Goal: Transaction & Acquisition: Purchase product/service

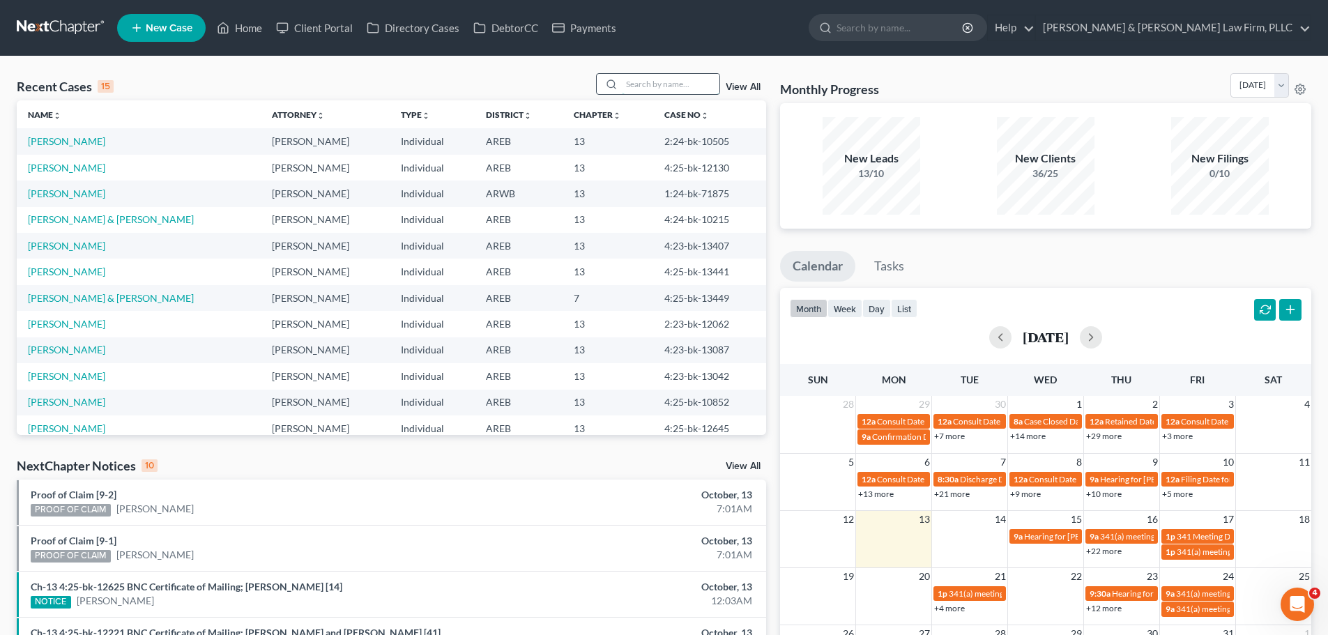
click at [636, 82] on input "search" at bounding box center [671, 84] width 98 height 20
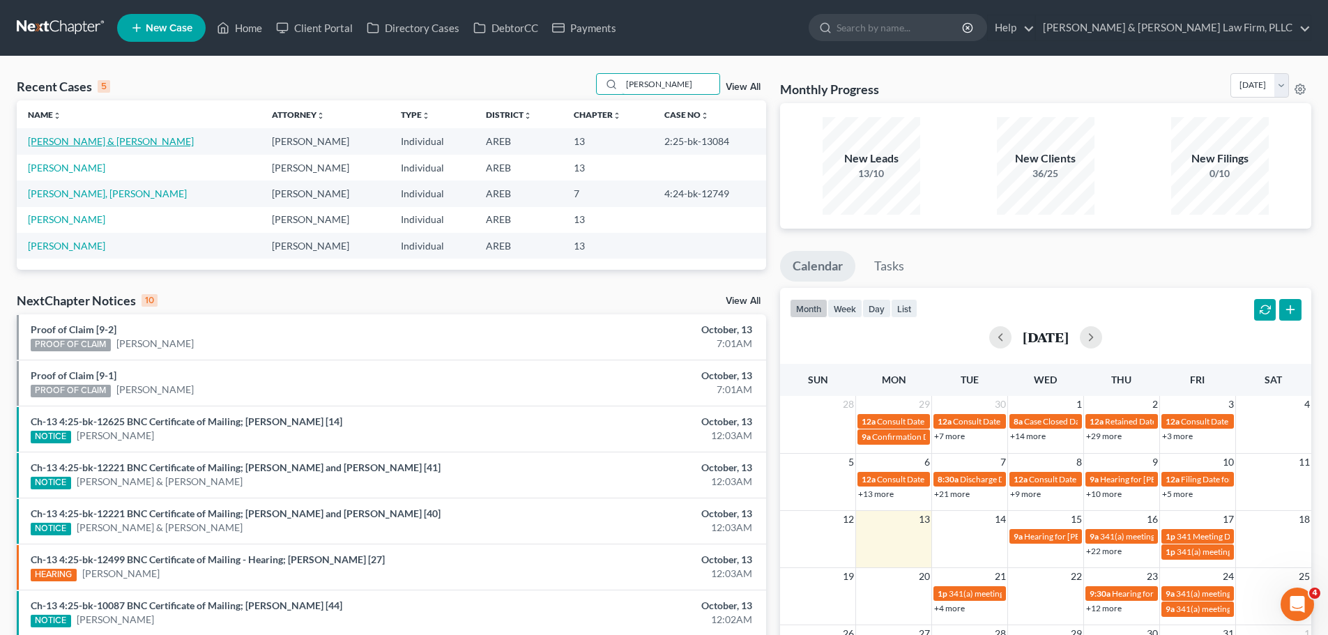
type input "[PERSON_NAME]"
click at [116, 139] on link "[PERSON_NAME] & [PERSON_NAME]" at bounding box center [111, 141] width 166 height 12
select select "0"
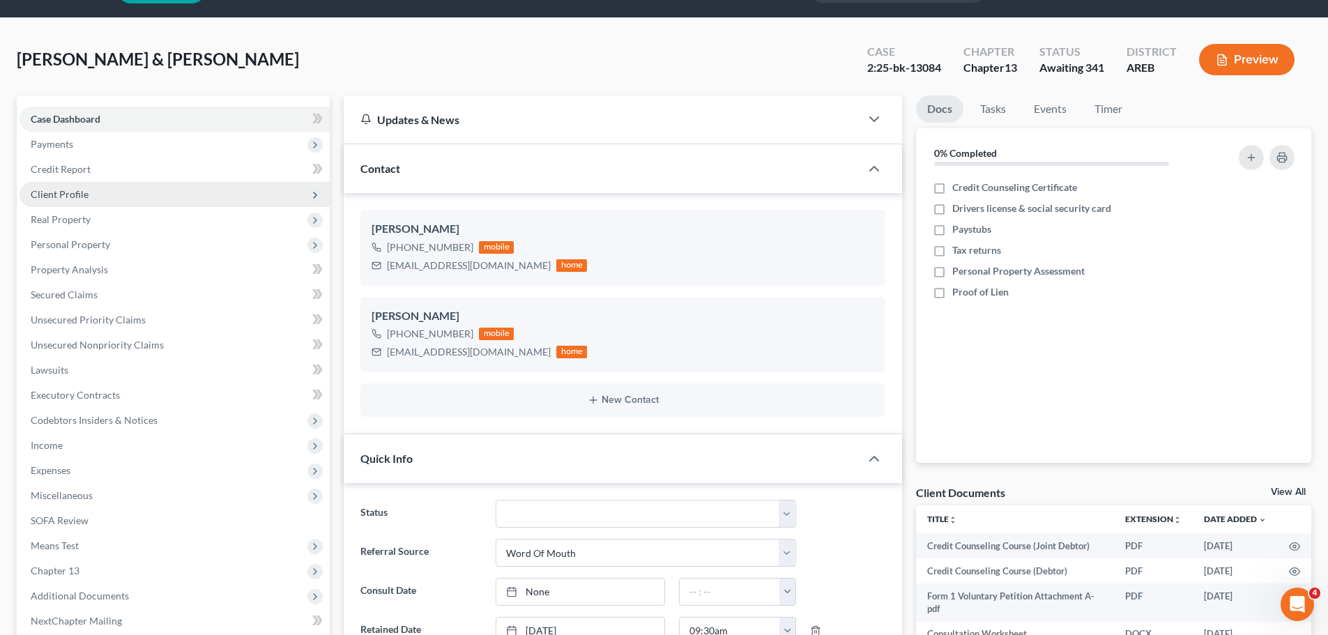
scroll to position [70, 0]
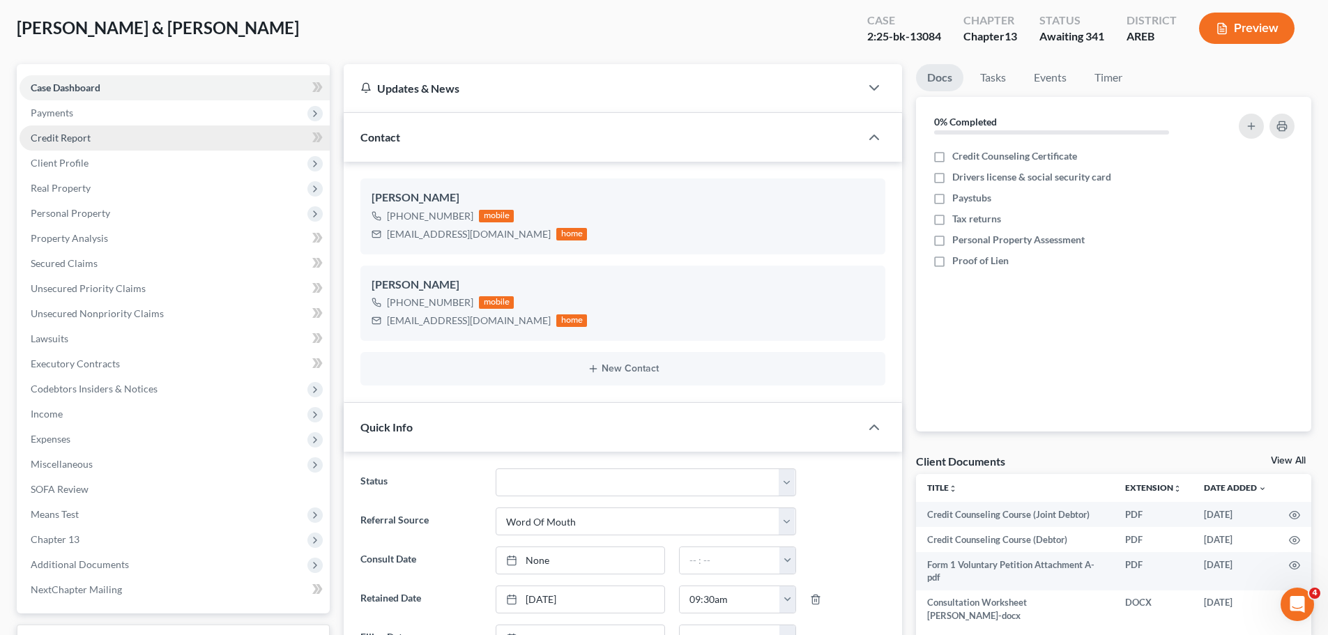
drag, startPoint x: 66, startPoint y: 114, endPoint x: 66, endPoint y: 129, distance: 15.3
click at [66, 114] on span "Payments" at bounding box center [52, 113] width 43 height 12
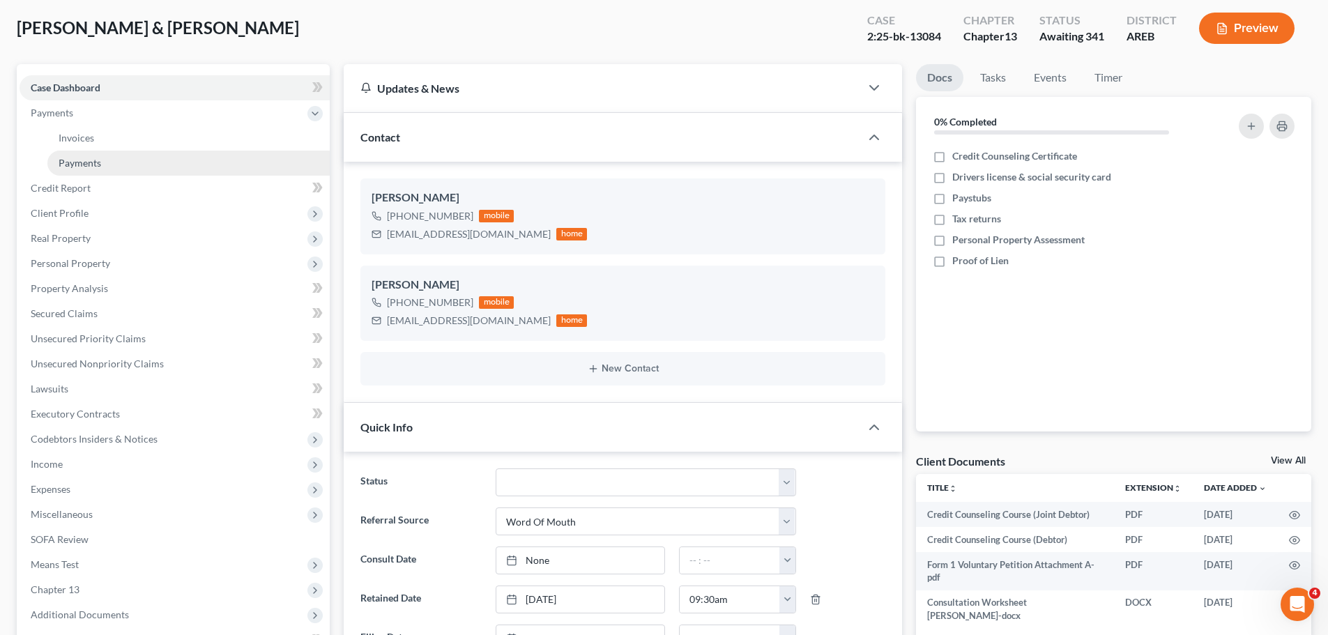
click at [75, 167] on span "Payments" at bounding box center [80, 163] width 43 height 12
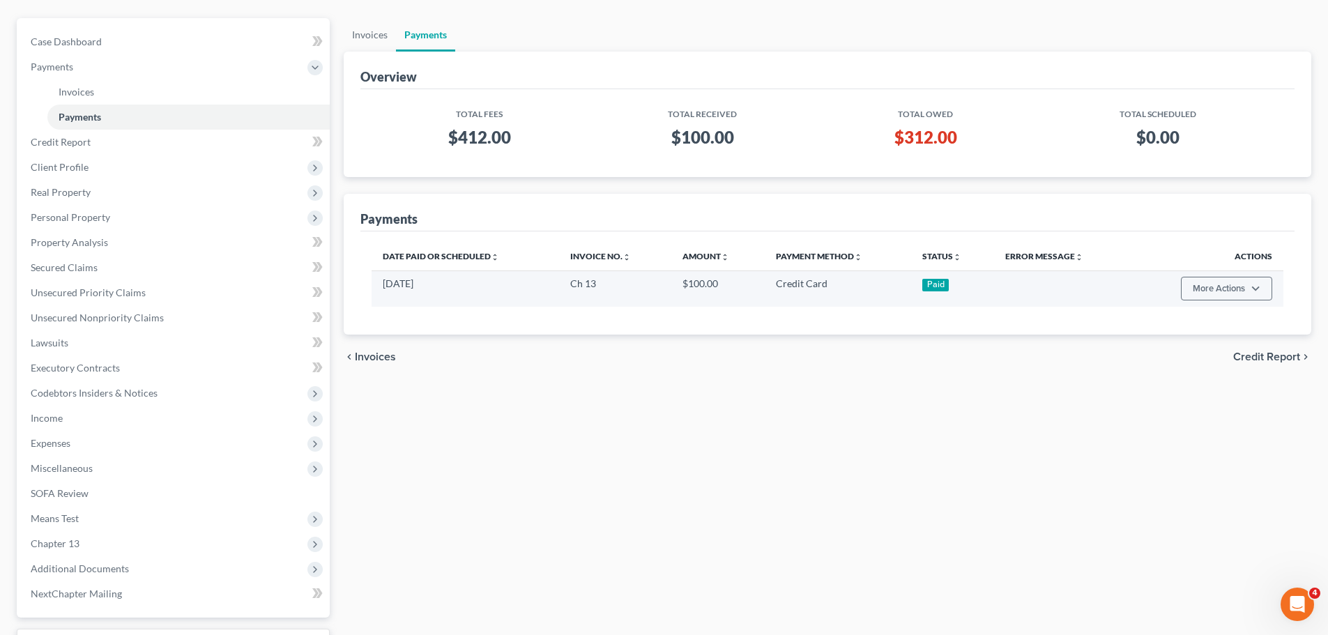
scroll to position [139, 0]
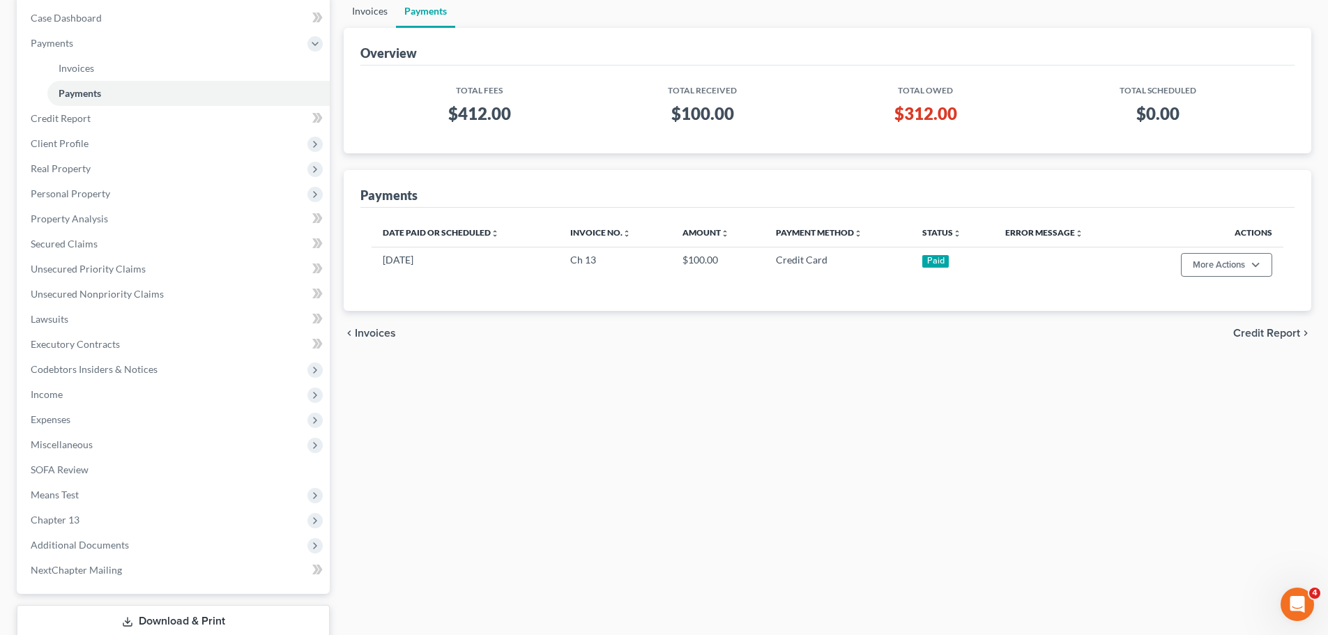
click at [362, 6] on link "Invoices" at bounding box center [370, 10] width 52 height 33
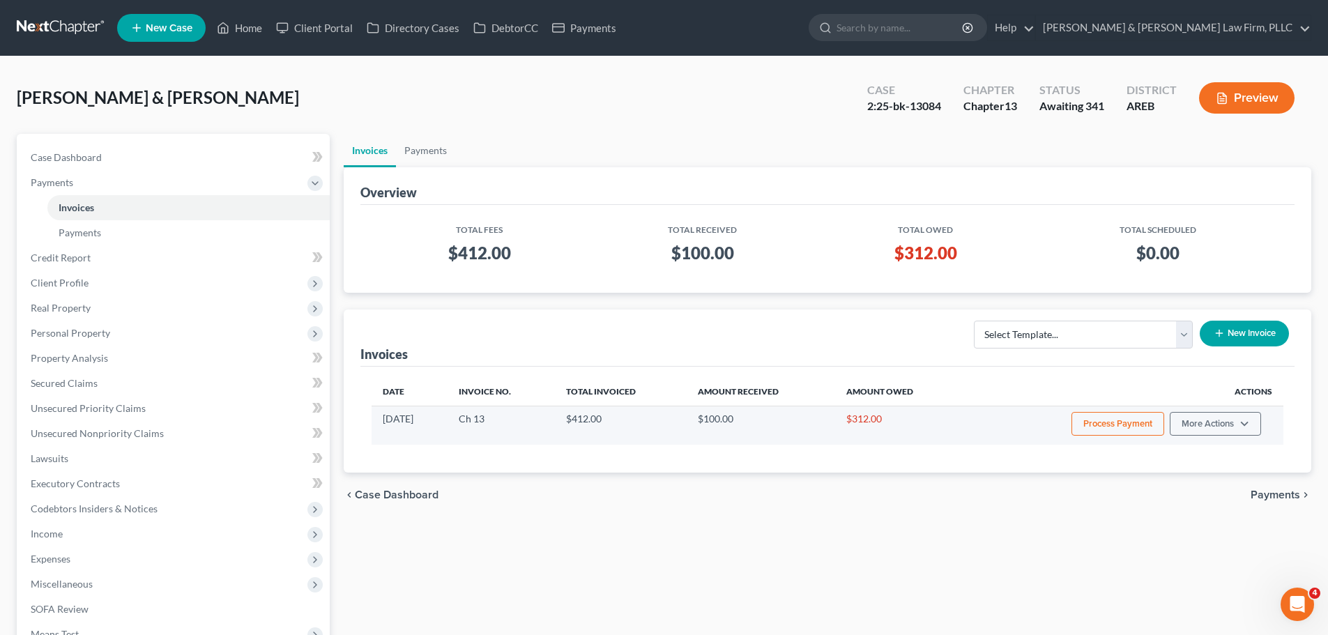
click at [1113, 423] on button "Process Payment" at bounding box center [1118, 424] width 93 height 24
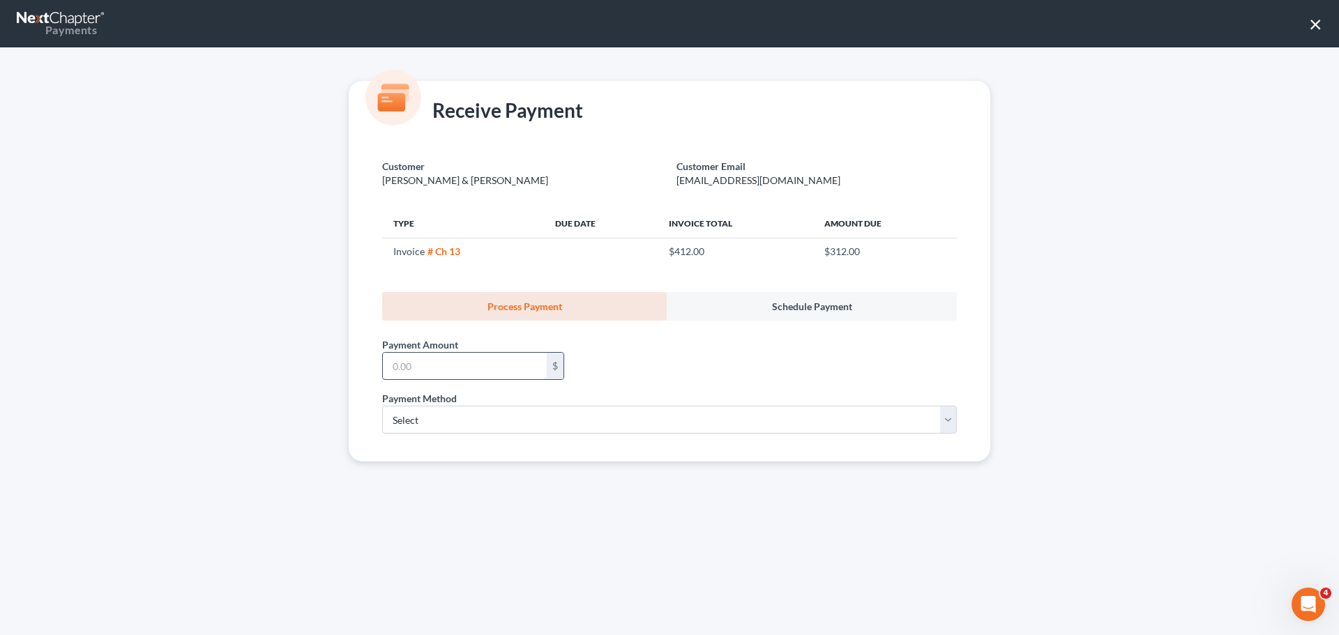
click at [418, 369] on input "text" at bounding box center [465, 366] width 164 height 26
type input "312.00"
drag, startPoint x: 415, startPoint y: 414, endPoint x: 415, endPoint y: 425, distance: 11.2
click at [415, 414] on select "Select ACH Credit Card" at bounding box center [669, 420] width 574 height 28
select select "1"
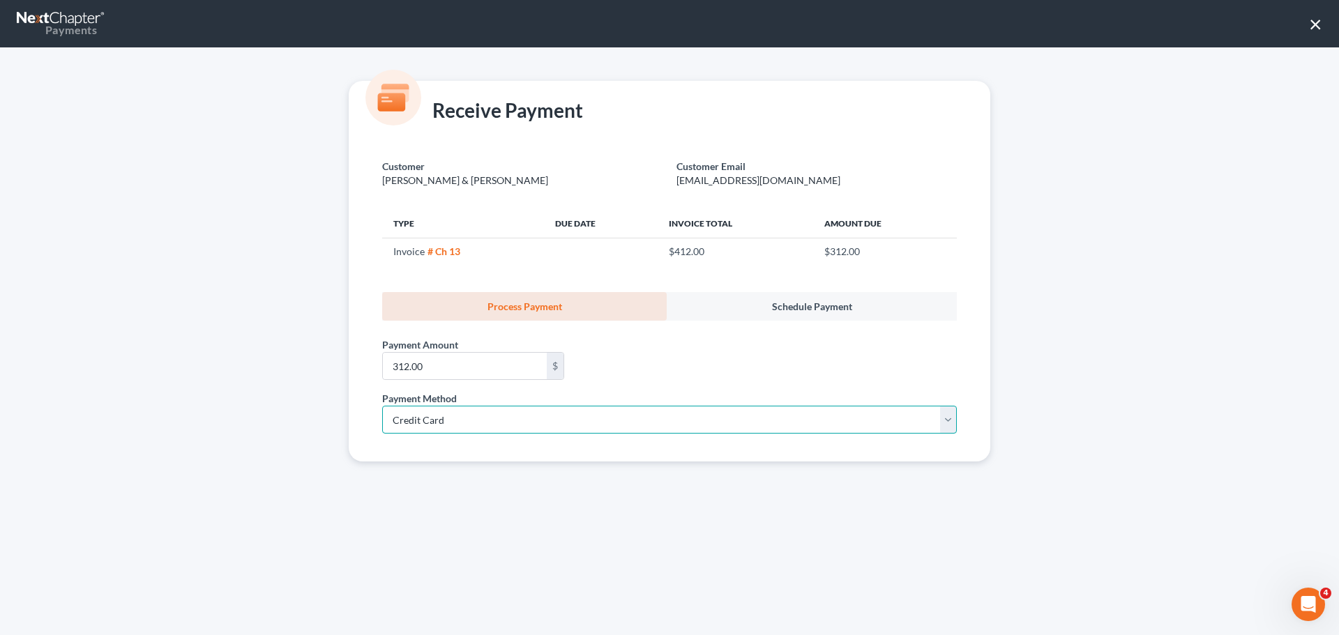
click at [382, 406] on select "Select ACH Credit Card" at bounding box center [669, 420] width 574 height 28
select select "2"
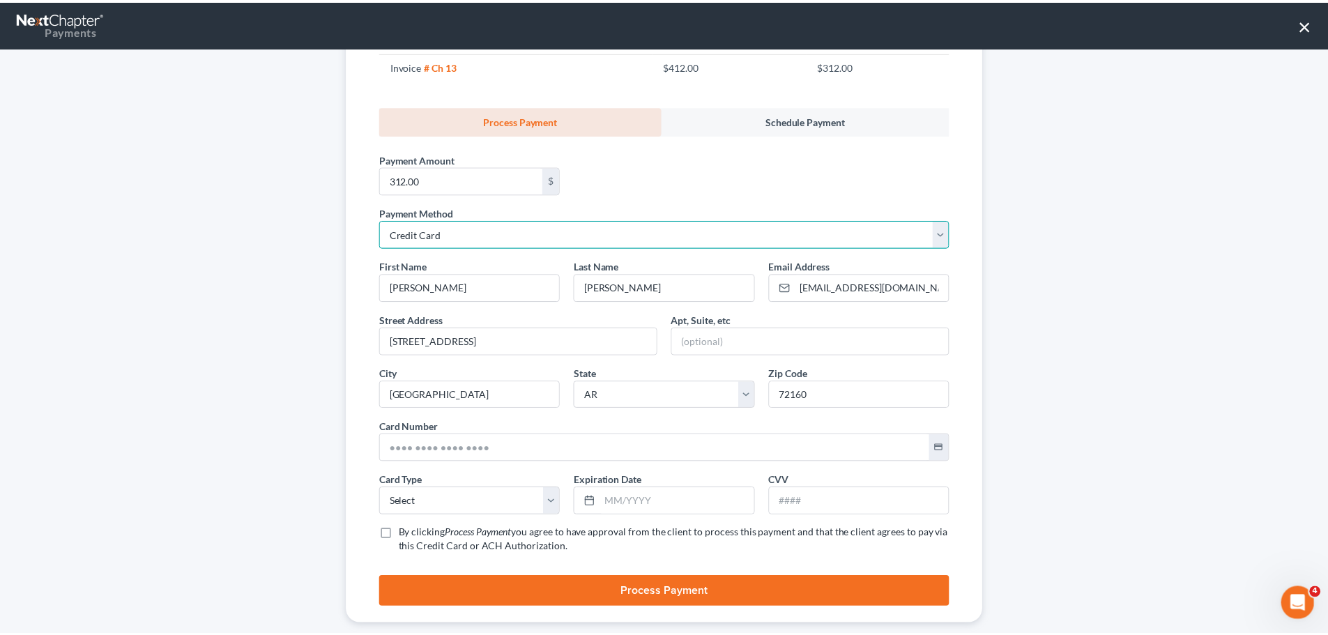
scroll to position [208, 0]
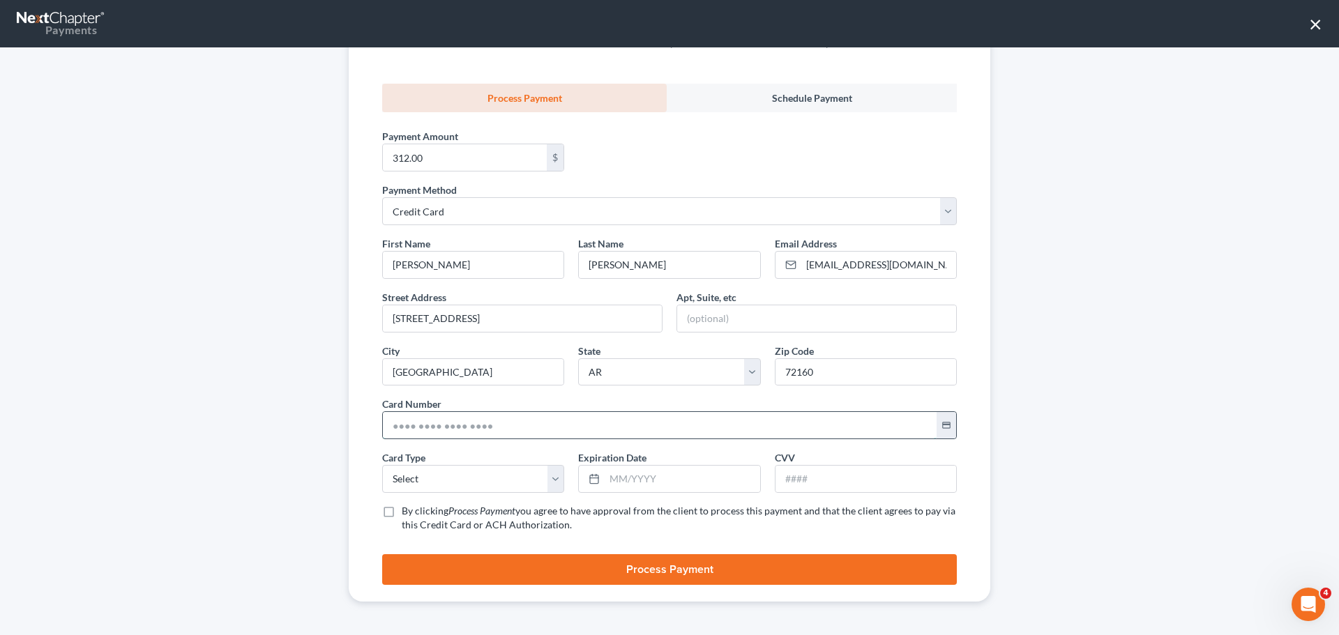
click at [409, 425] on input "text" at bounding box center [660, 425] width 554 height 26
type input "[CREDIT_CARD_NUMBER]"
click at [482, 470] on select "Select Visa MasterCard Discover American Express" at bounding box center [473, 479] width 182 height 28
select select "1"
click at [382, 465] on select "Select Visa MasterCard Discover American Express" at bounding box center [473, 479] width 182 height 28
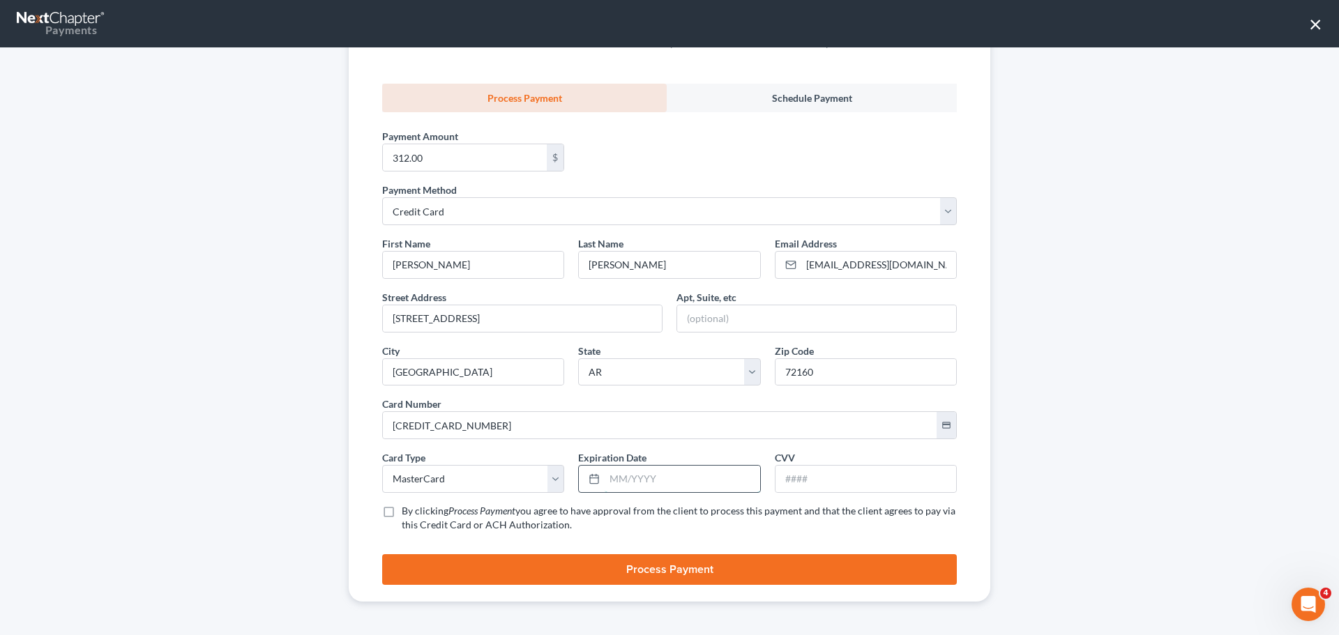
click at [638, 473] on input "text" at bounding box center [681, 479] width 155 height 26
type input "09/2029"
click at [836, 479] on input "text" at bounding box center [865, 479] width 181 height 26
type input "843"
click at [402, 512] on label "By clicking Process Payment you agree to have approval from the client to proce…" at bounding box center [679, 518] width 555 height 28
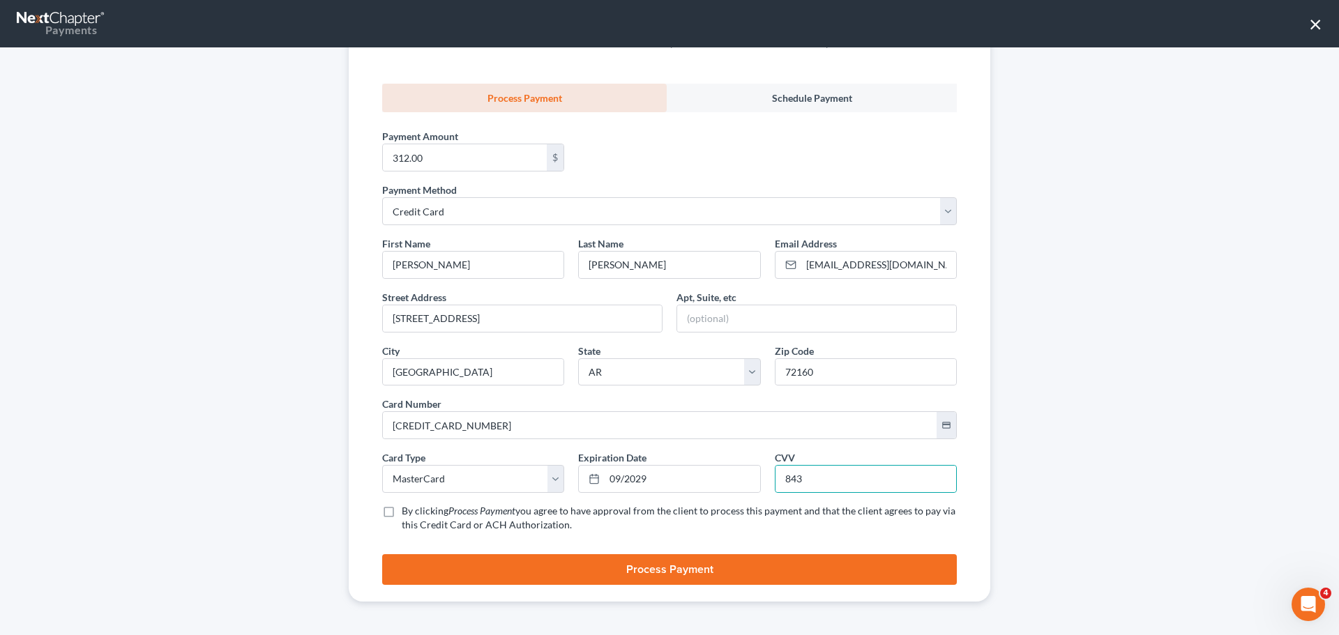
click at [407, 512] on input "By clicking Process Payment you agree to have approval from the client to proce…" at bounding box center [411, 508] width 9 height 9
checkbox input "true"
click at [444, 561] on button "Process Payment" at bounding box center [669, 569] width 574 height 31
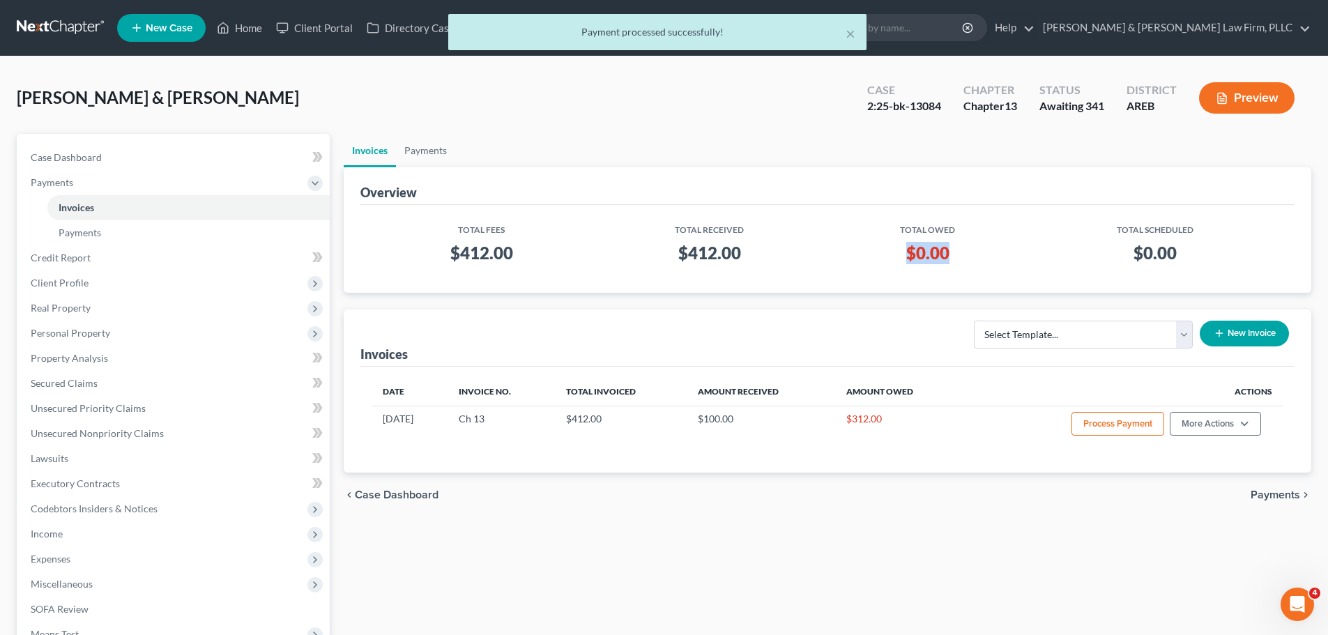
drag, startPoint x: 949, startPoint y: 253, endPoint x: 878, endPoint y: 261, distance: 70.8
click at [878, 261] on h3 "$0.00" at bounding box center [928, 253] width 178 height 22
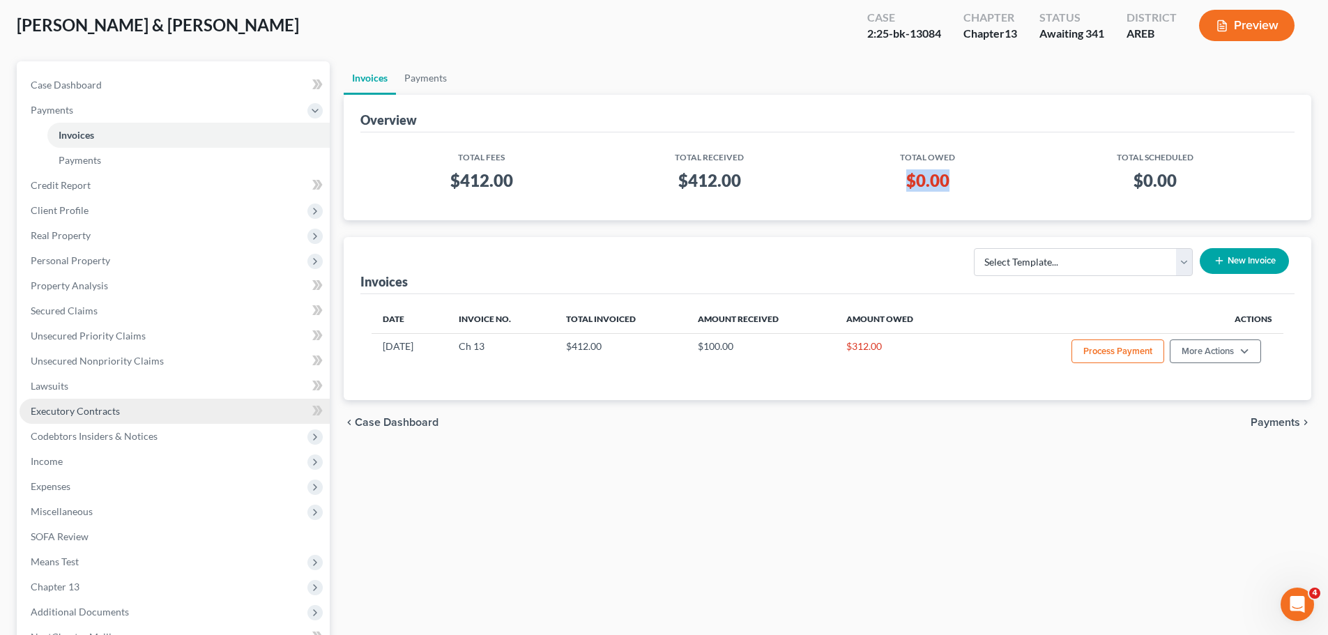
scroll to position [231, 0]
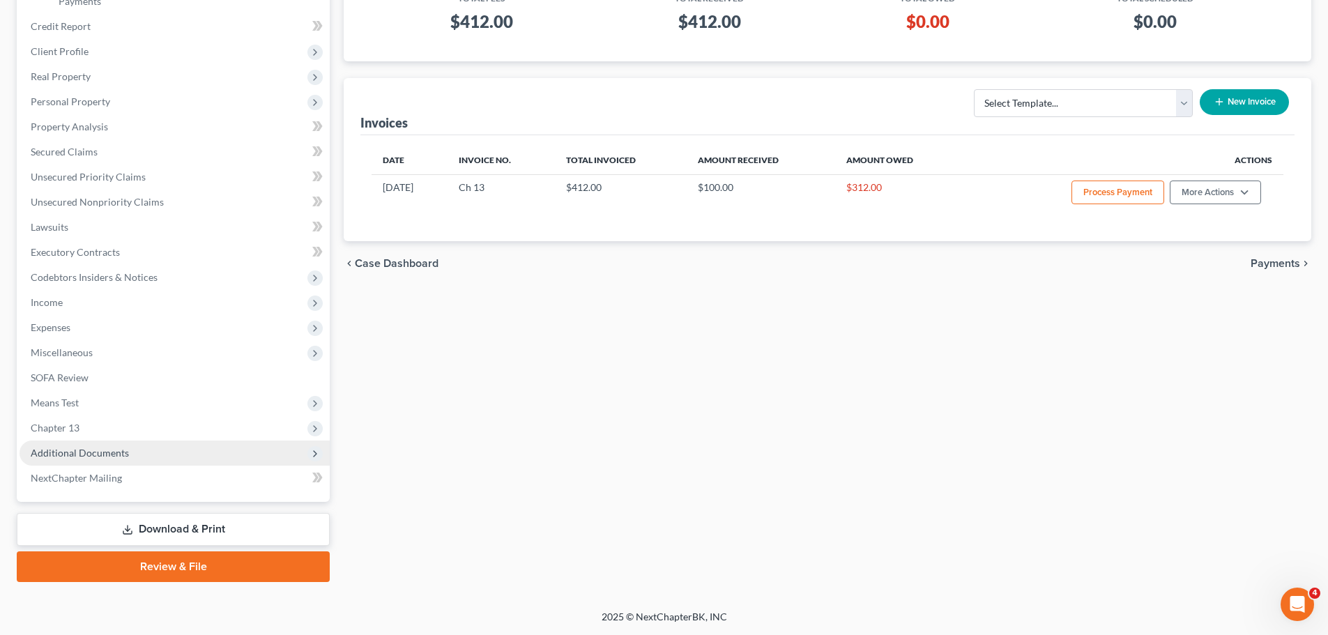
click at [116, 452] on span "Additional Documents" at bounding box center [80, 453] width 98 height 12
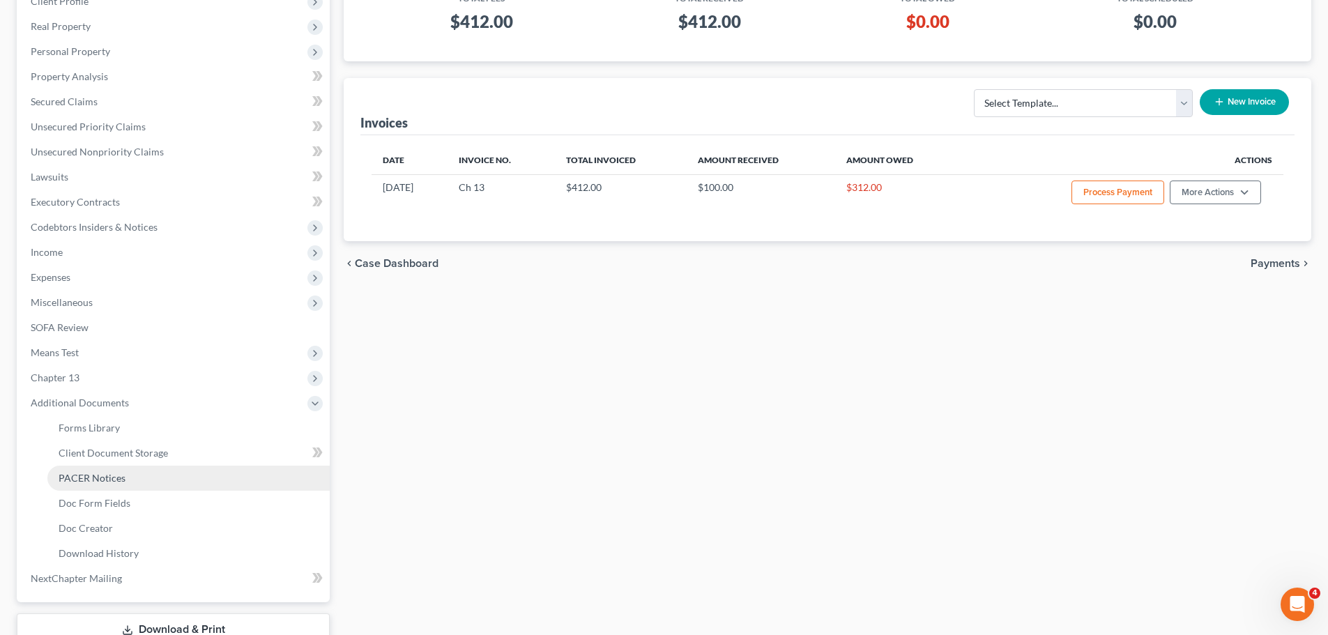
click at [107, 476] on span "PACER Notices" at bounding box center [92, 478] width 67 height 12
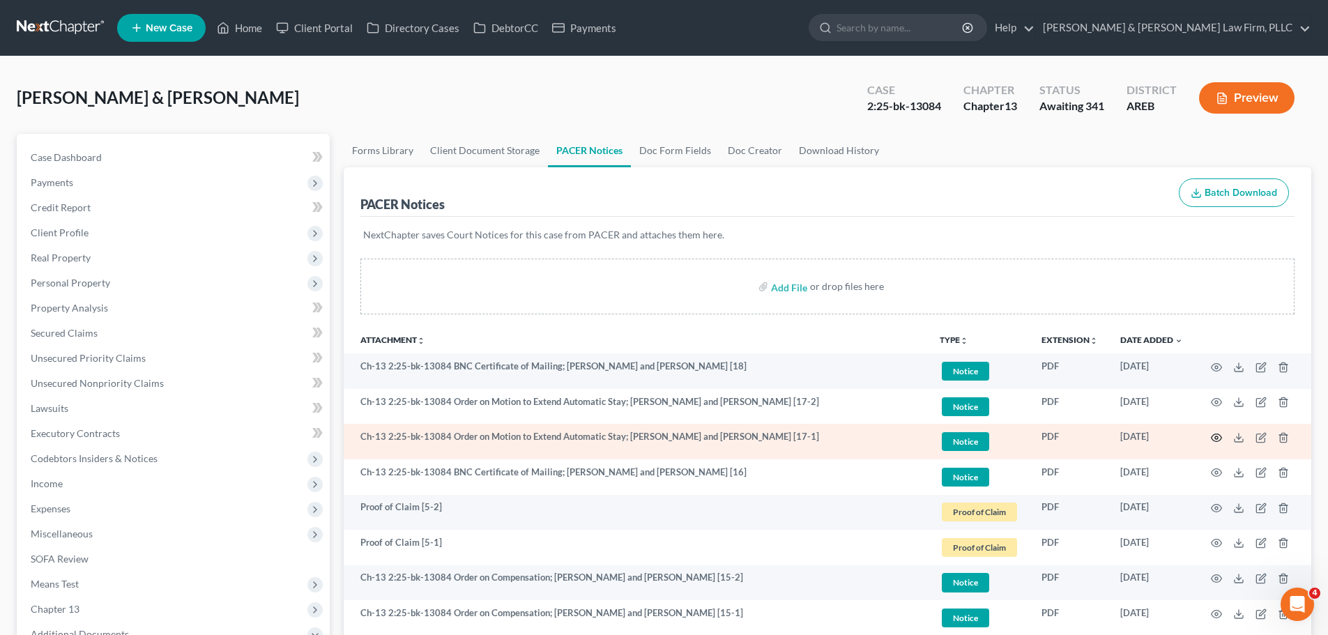
click at [1212, 439] on icon "button" at bounding box center [1217, 438] width 10 height 8
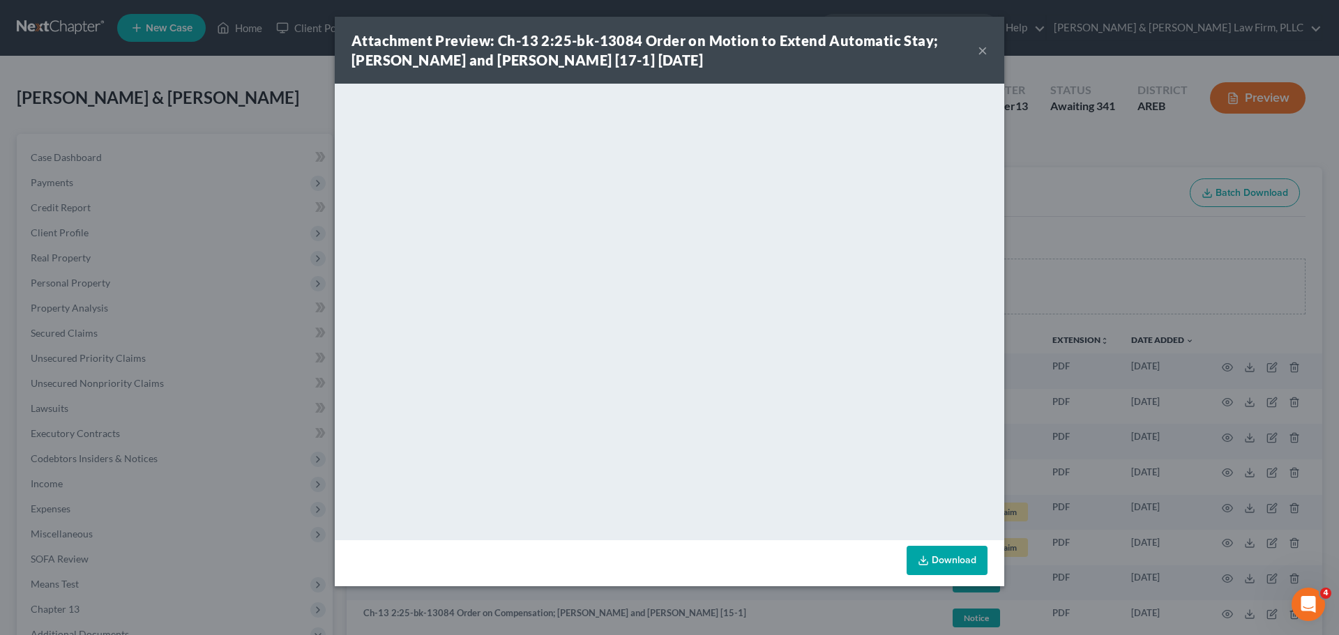
click at [985, 51] on button "×" at bounding box center [982, 50] width 10 height 17
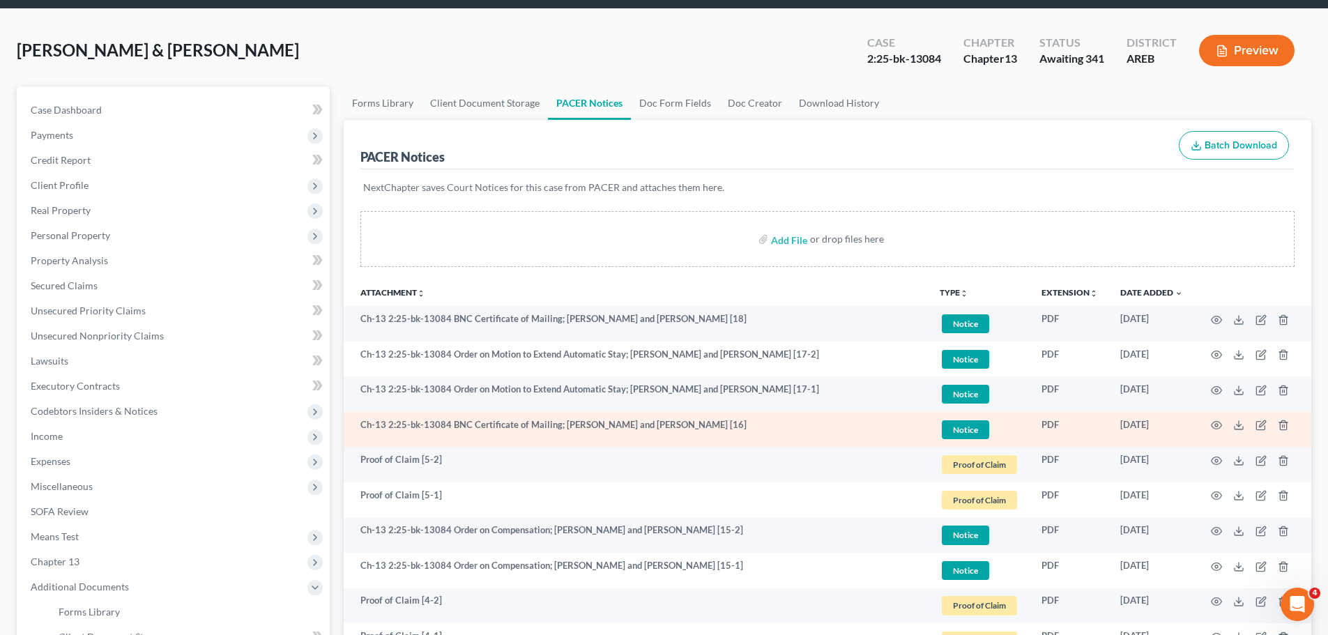
scroll to position [70, 0]
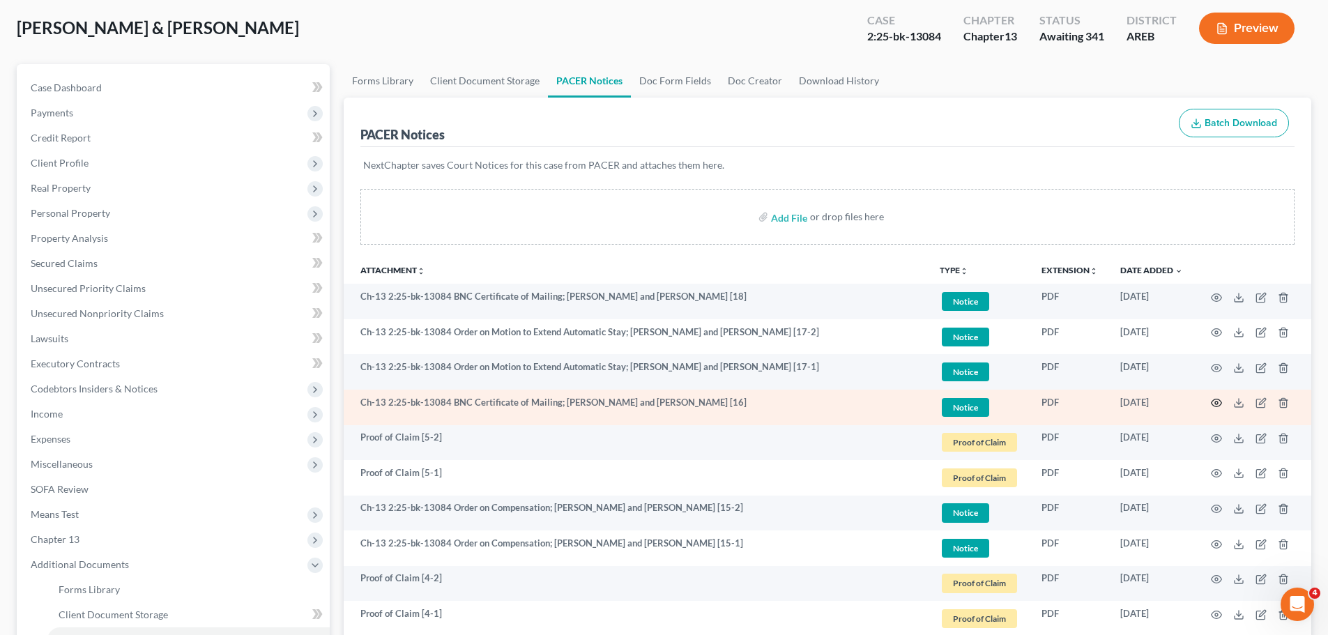
click at [1217, 401] on icon "button" at bounding box center [1216, 402] width 11 height 11
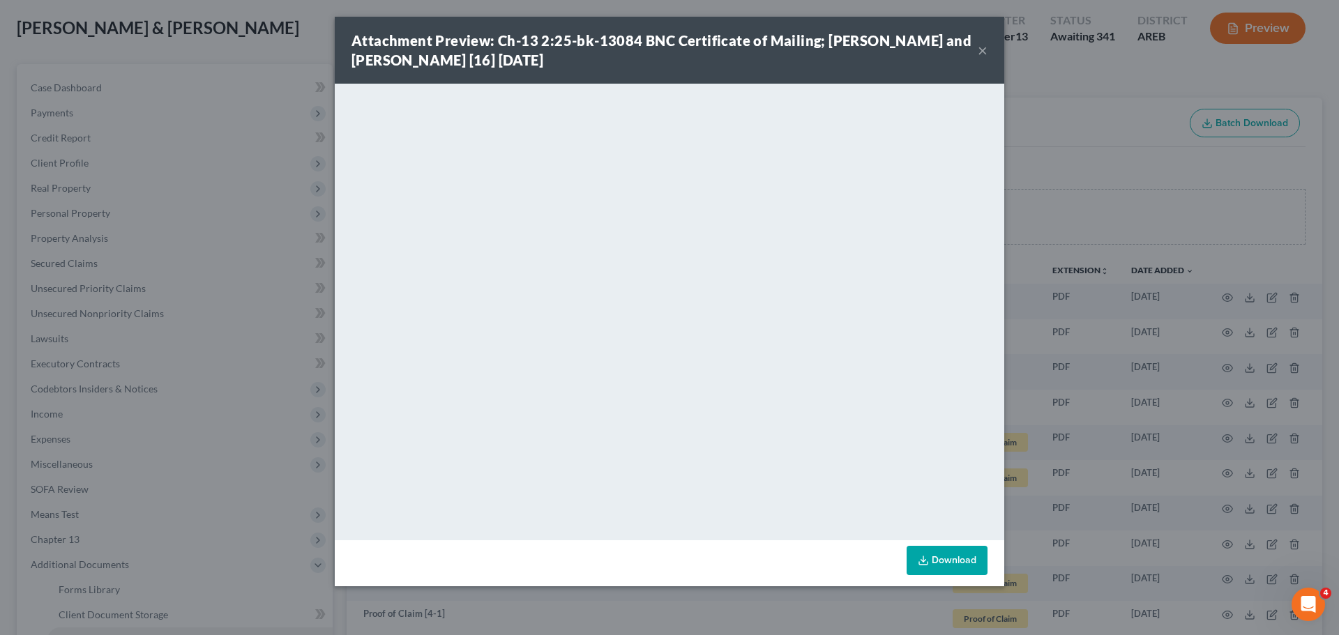
click at [982, 49] on button "×" at bounding box center [982, 50] width 10 height 17
